Goal: Find specific page/section: Find specific page/section

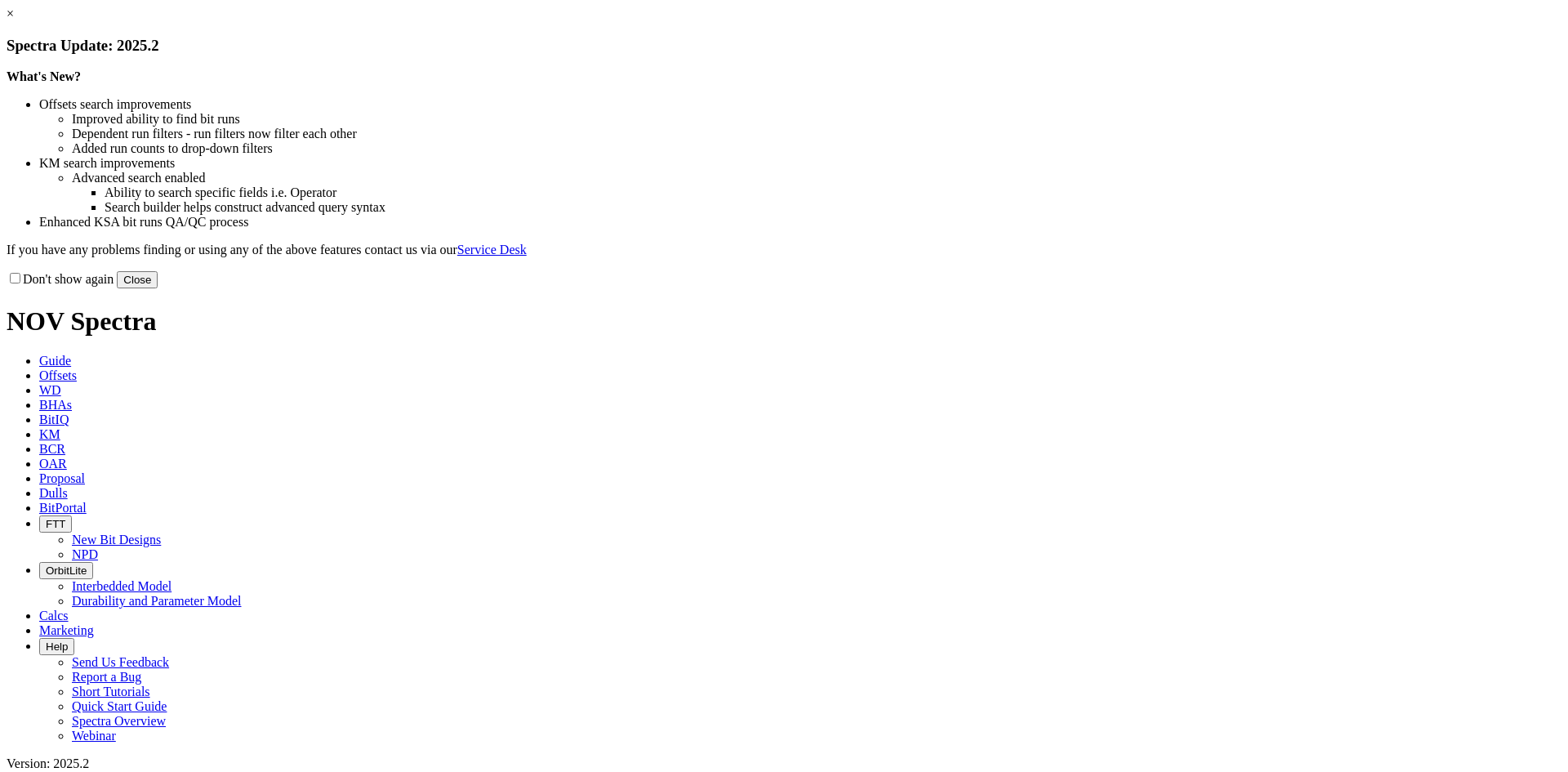
click at [13, 20] on link "×" at bounding box center [11, 13] width 8 height 13
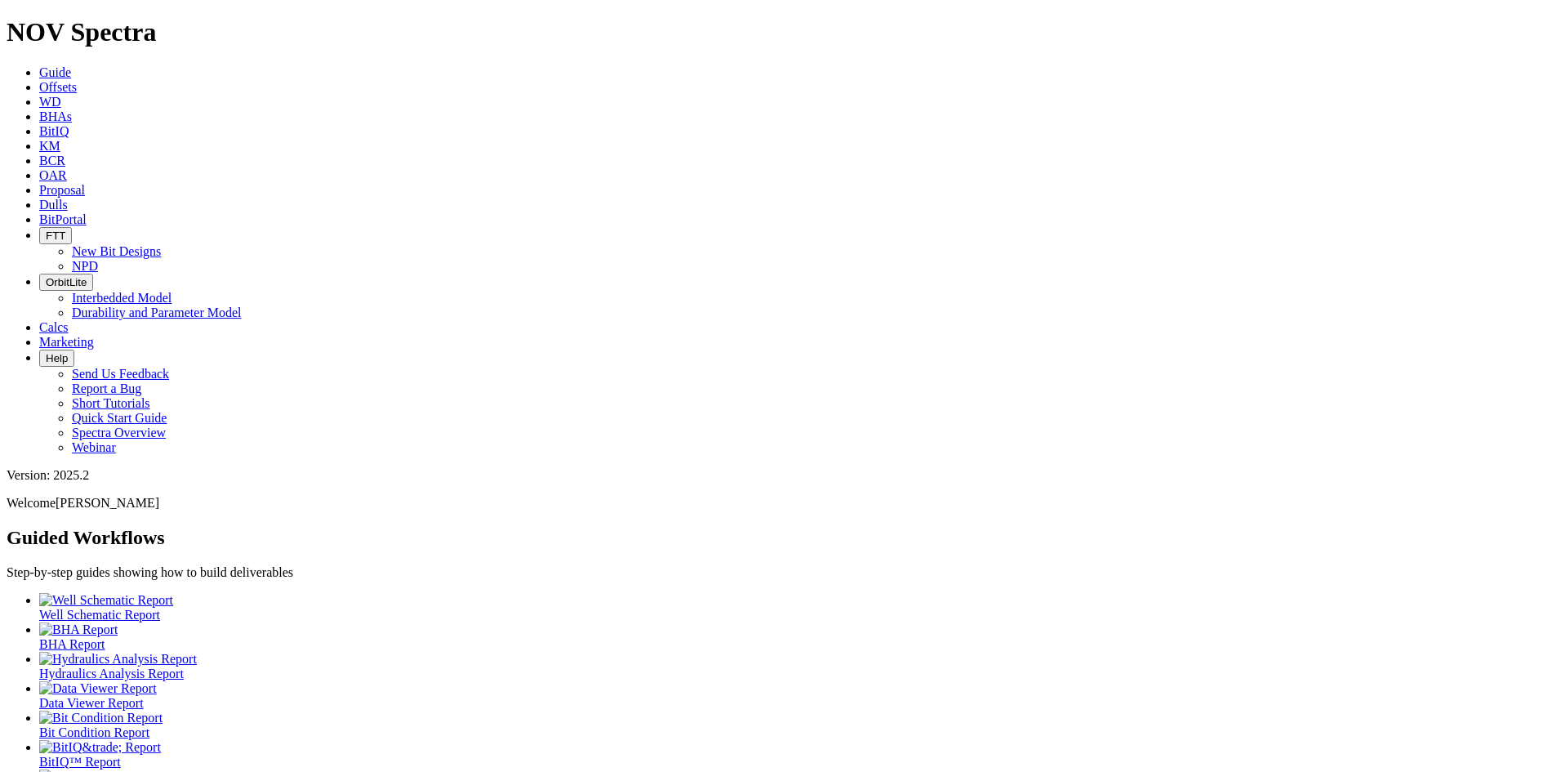
click at [68, 198] on span "Dulls" at bounding box center [54, 204] width 29 height 13
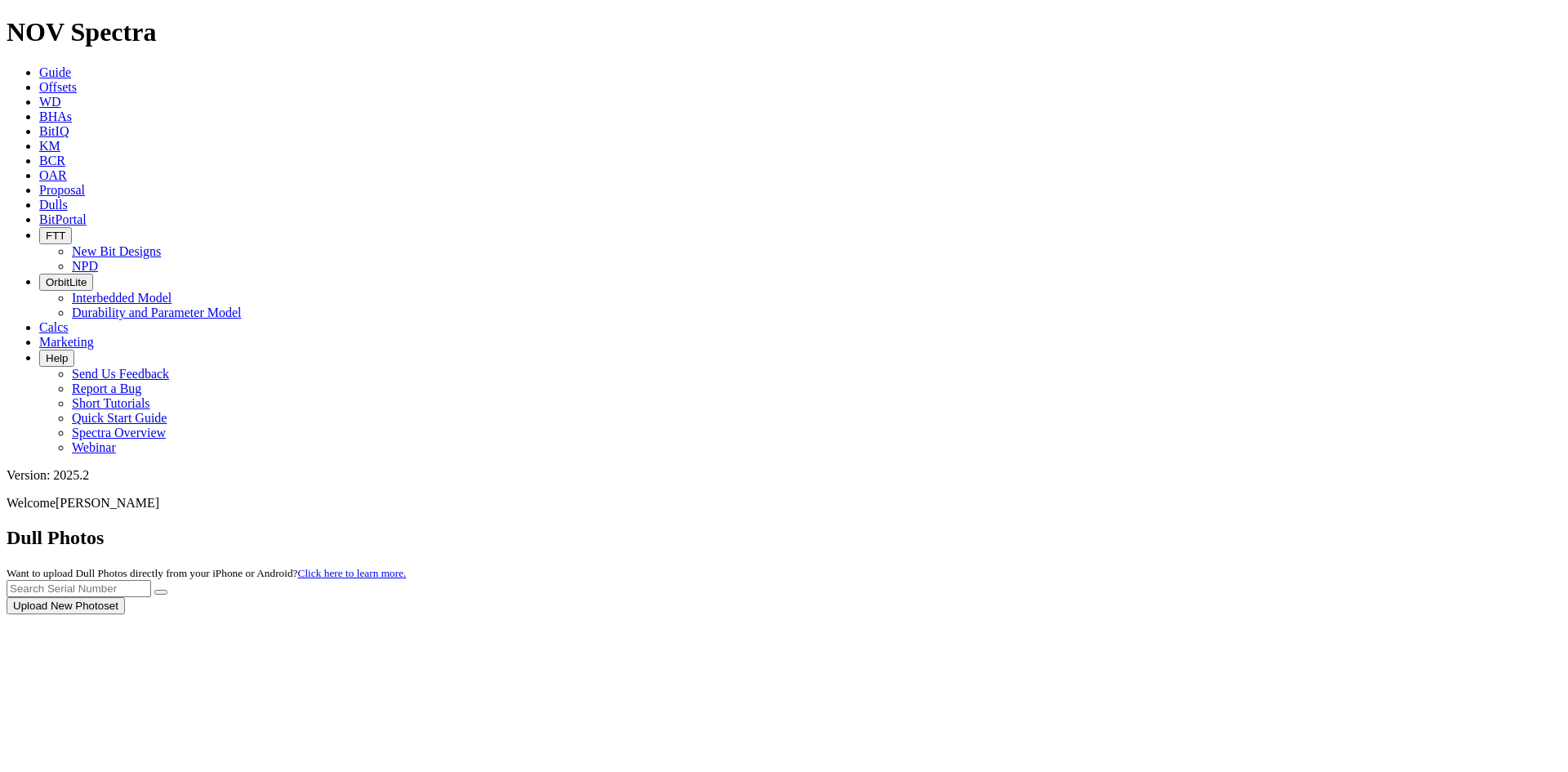
click at [1272, 614] on div at bounding box center [784, 614] width 1555 height 0
click at [152, 580] on input "text" at bounding box center [79, 589] width 145 height 17
type input "A320356"
click at [1405, 580] on span "A320356 Upload New Photoset" at bounding box center [784, 596] width 1555 height 32
click at [168, 590] on button "submit" at bounding box center [161, 592] width 13 height 5
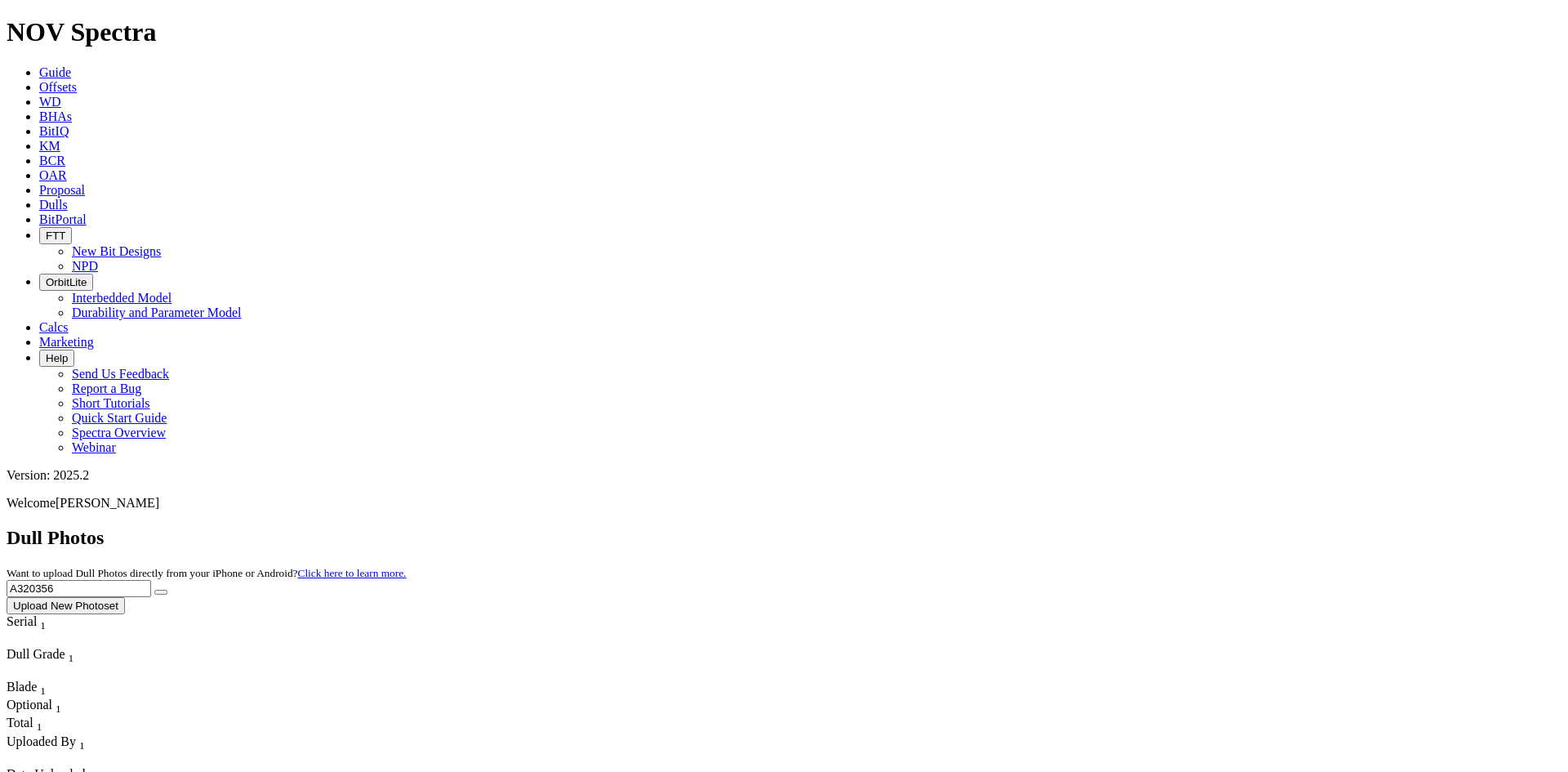
click at [152, 580] on input "A320356" at bounding box center [79, 589] width 145 height 17
